Goal: Use online tool/utility: Utilize a website feature to perform a specific function

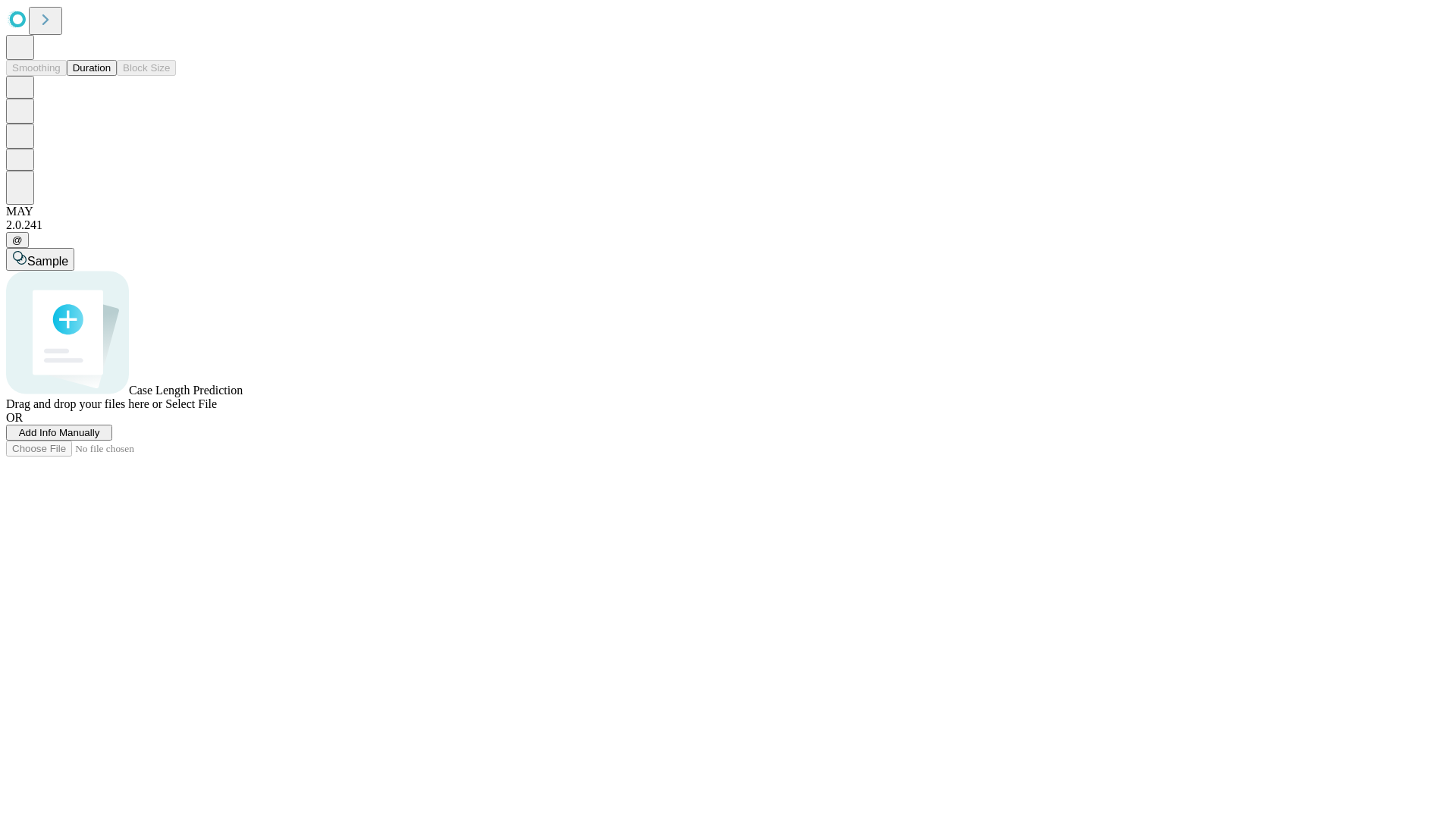
click at [217, 411] on span "Select File" at bounding box center [192, 404] width 52 height 13
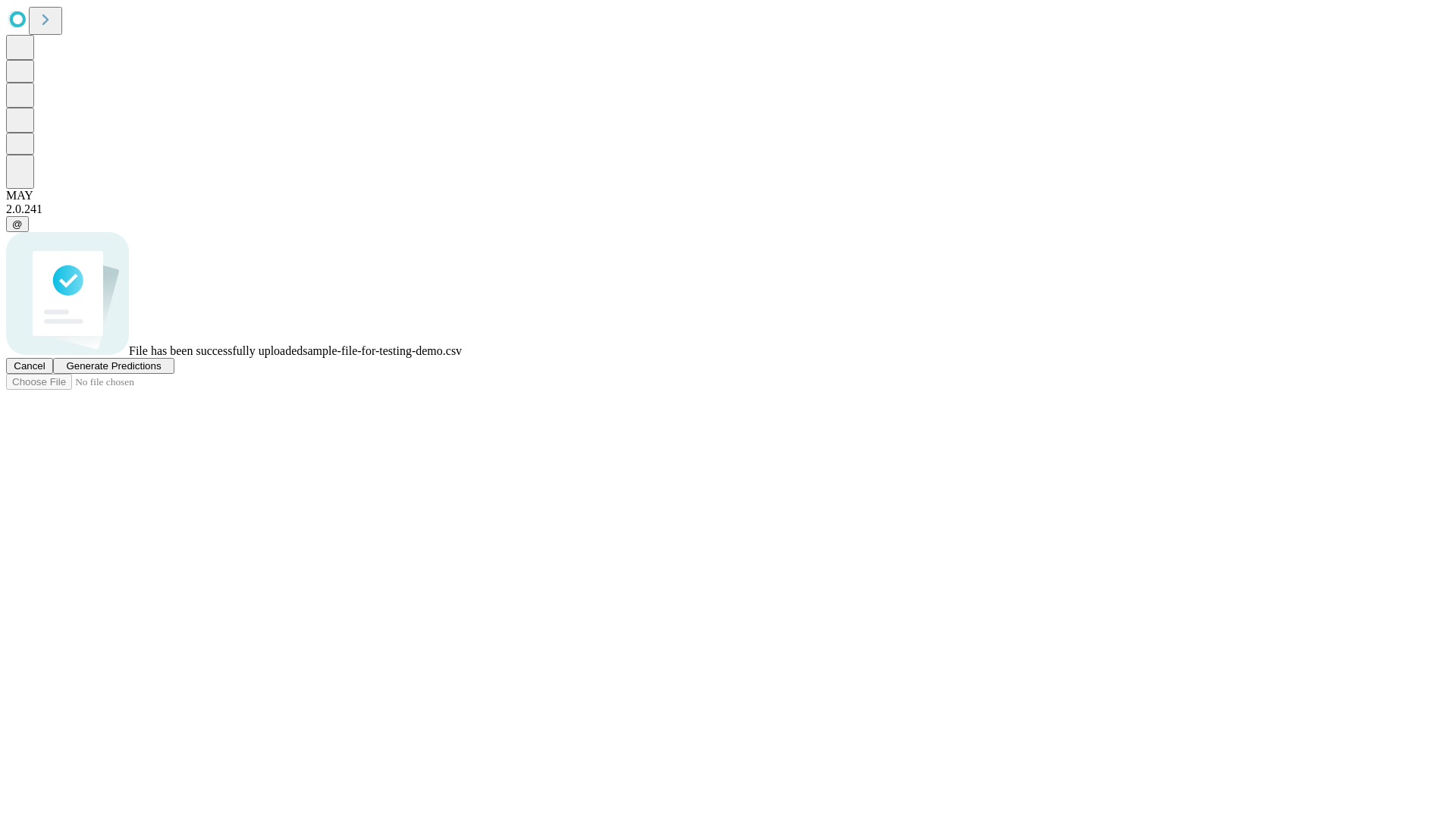
click at [161, 372] on span "Generate Predictions" at bounding box center [113, 366] width 95 height 11
